Goal: Information Seeking & Learning: Understand site structure

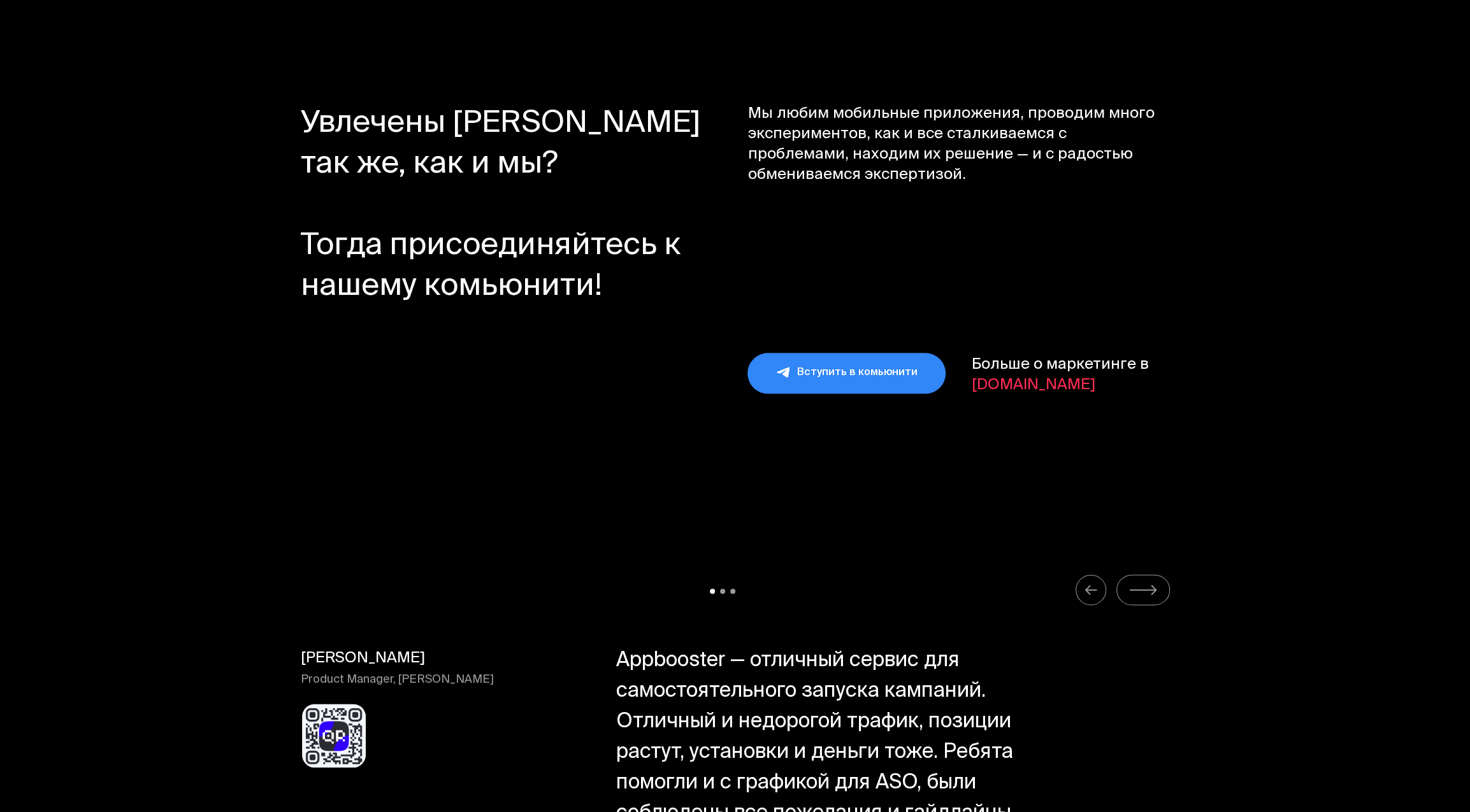
scroll to position [14946, 0]
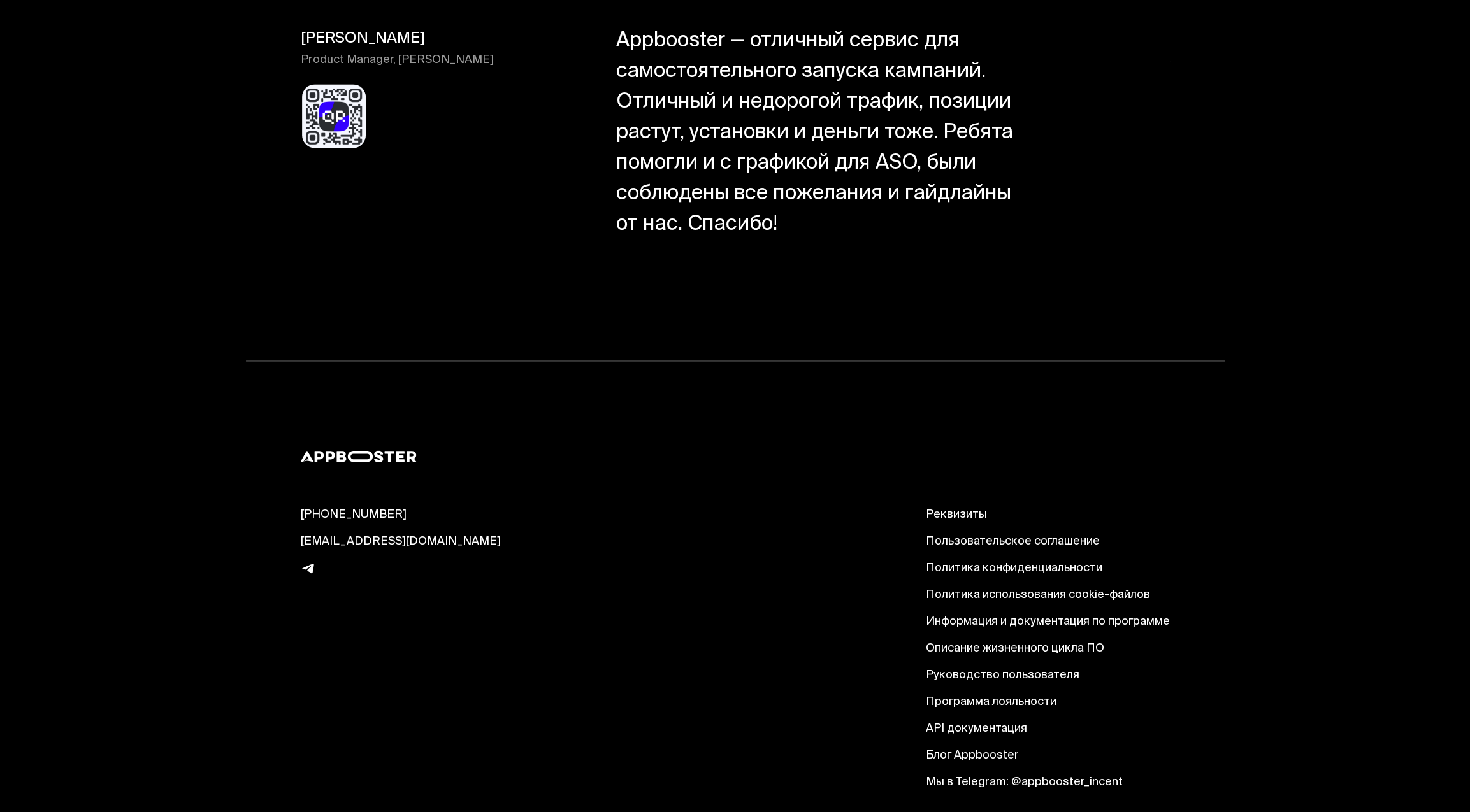
click at [952, 507] on link "Реквизиты" at bounding box center [1047, 514] width 244 height 15
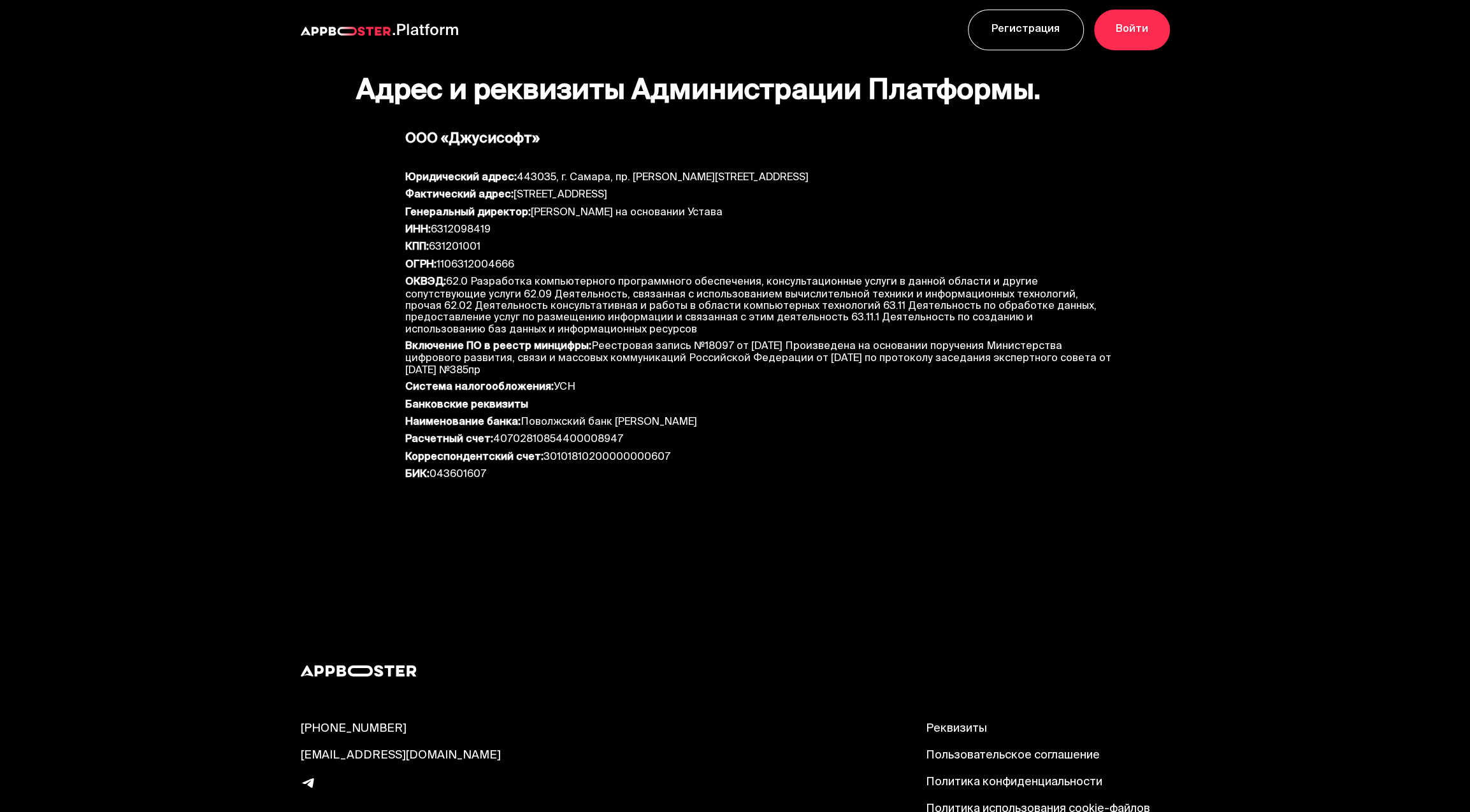
scroll to position [27, 0]
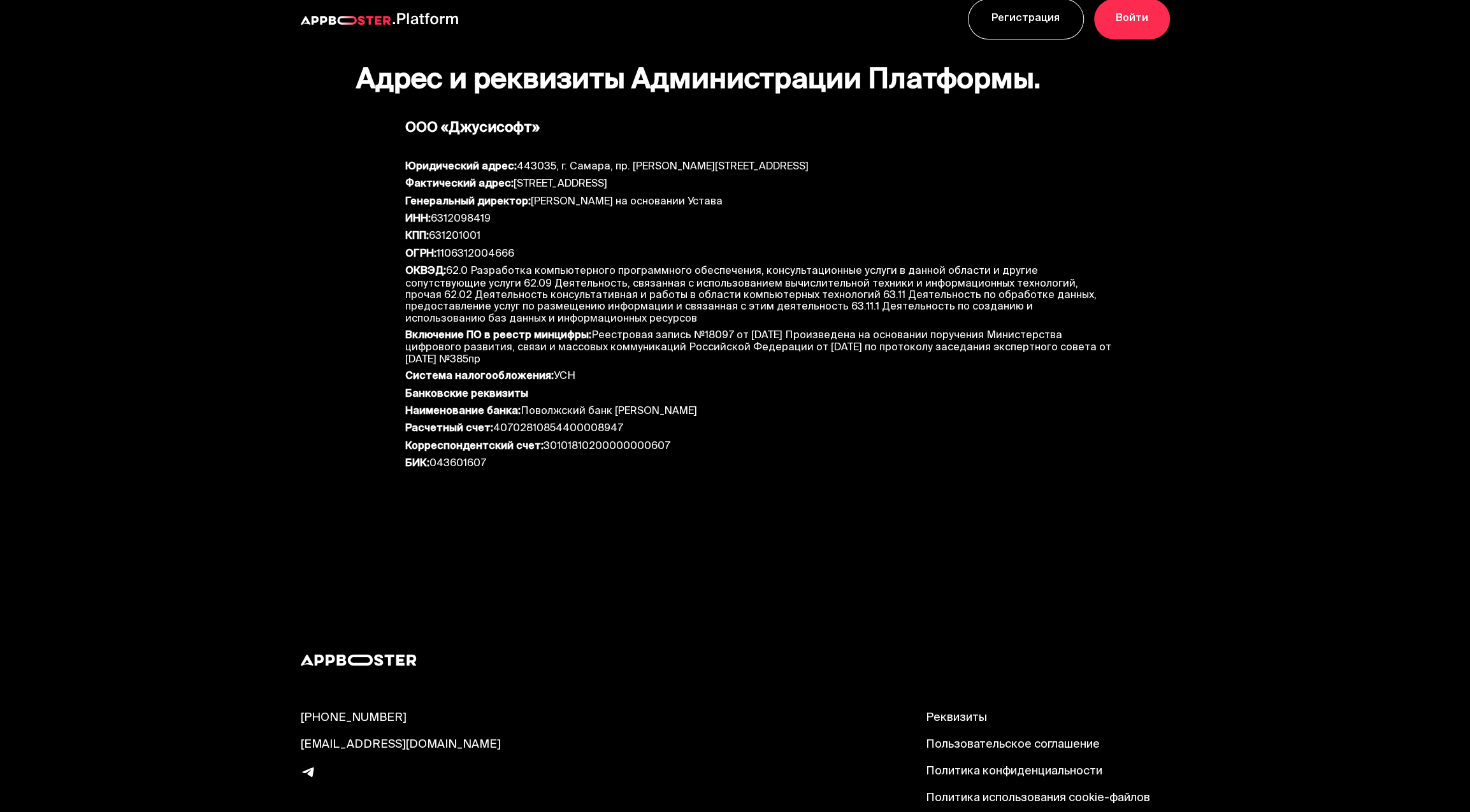
click at [946, 737] on link "Пользовательское соглашение" at bounding box center [1047, 745] width 244 height 15
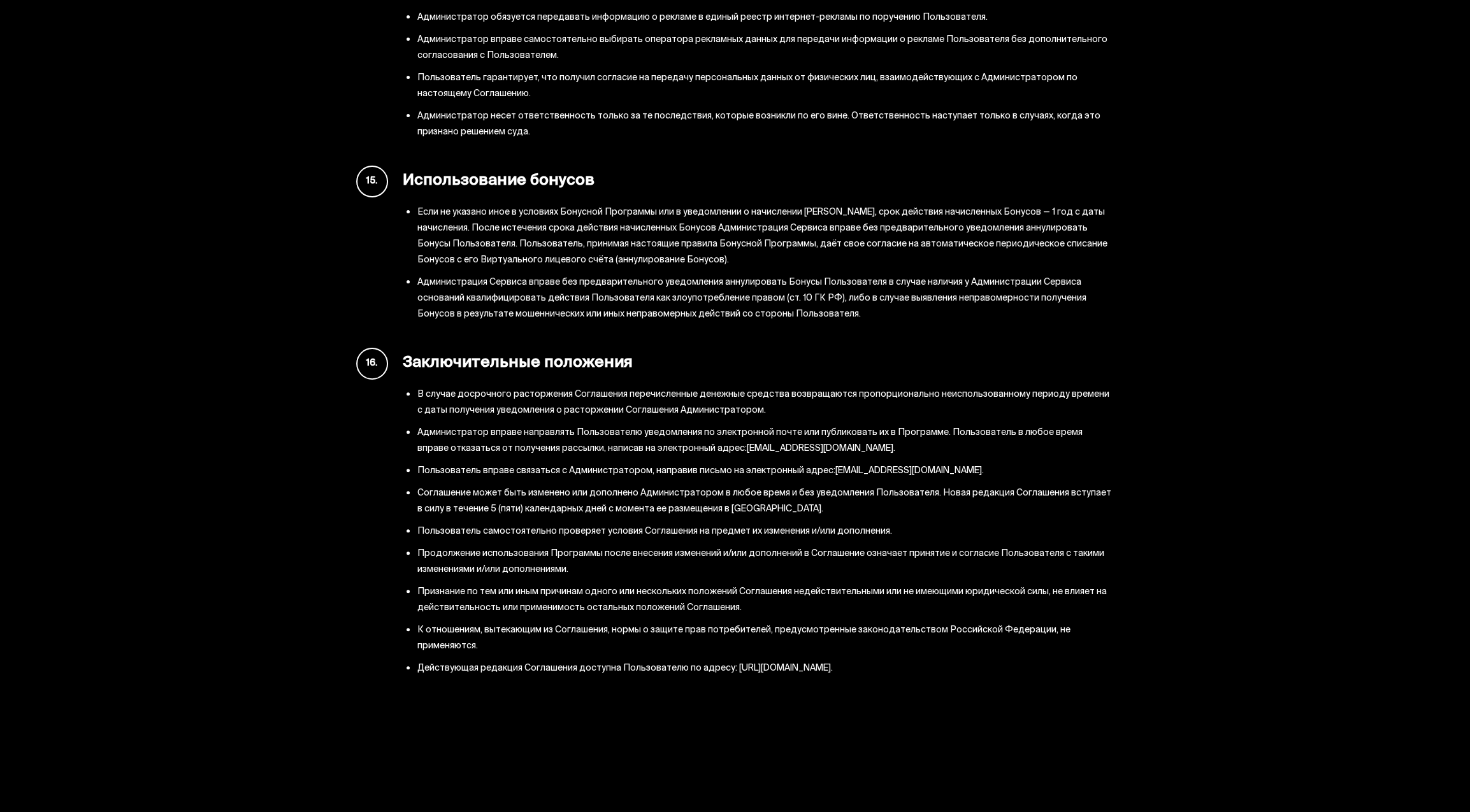
scroll to position [5145, 0]
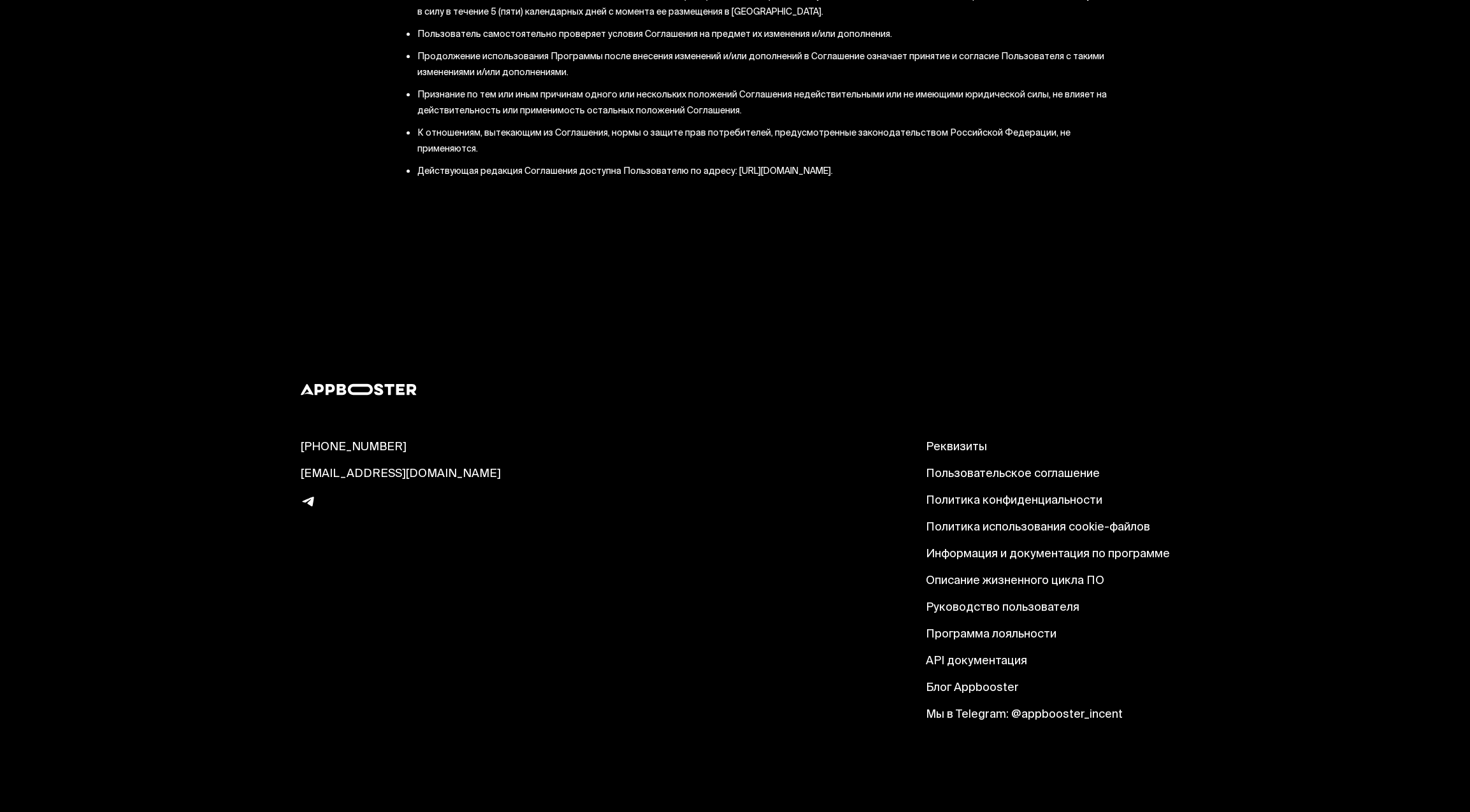
click at [971, 502] on link "Политика конфиденциальности" at bounding box center [1047, 501] width 244 height 15
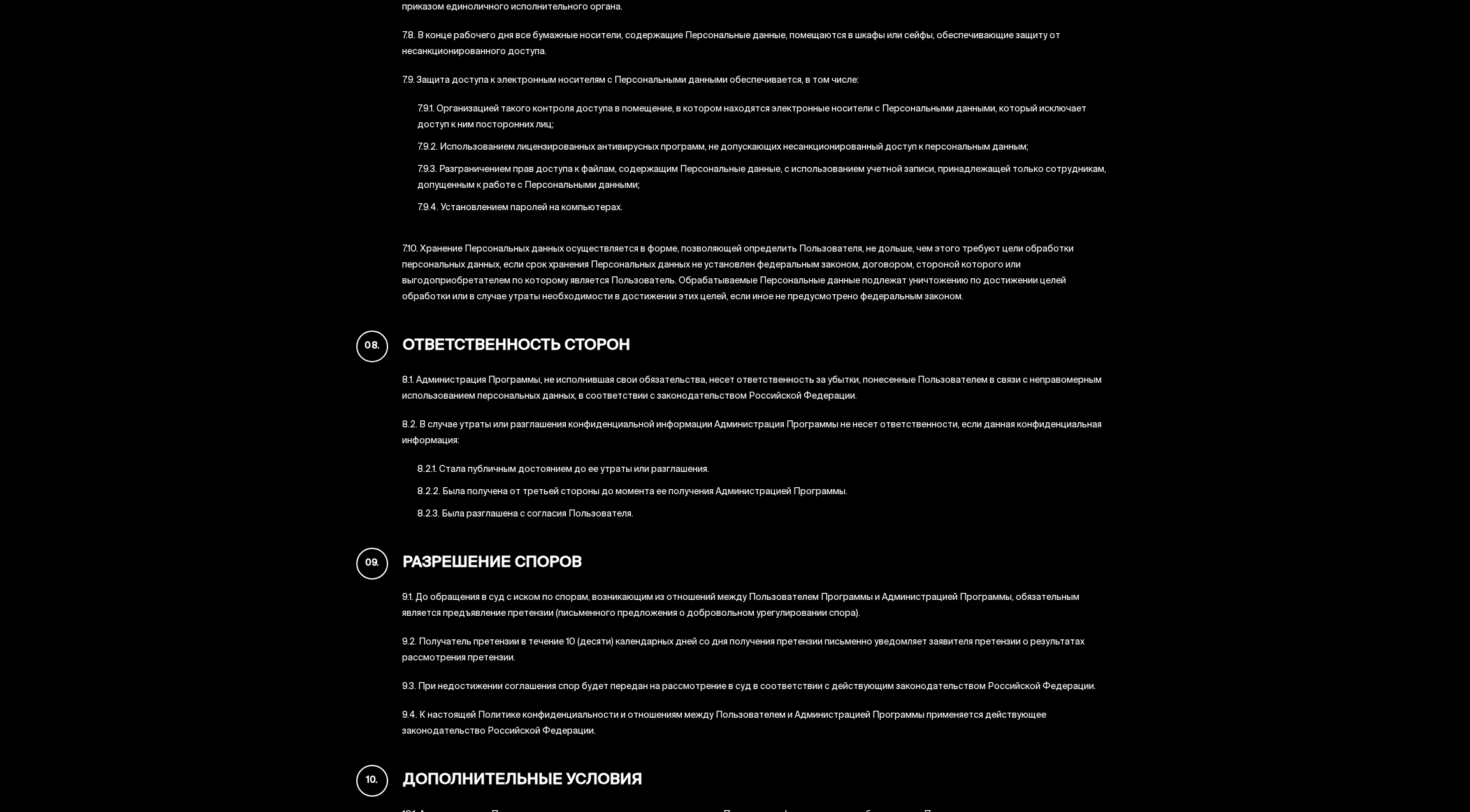
scroll to position [4929, 0]
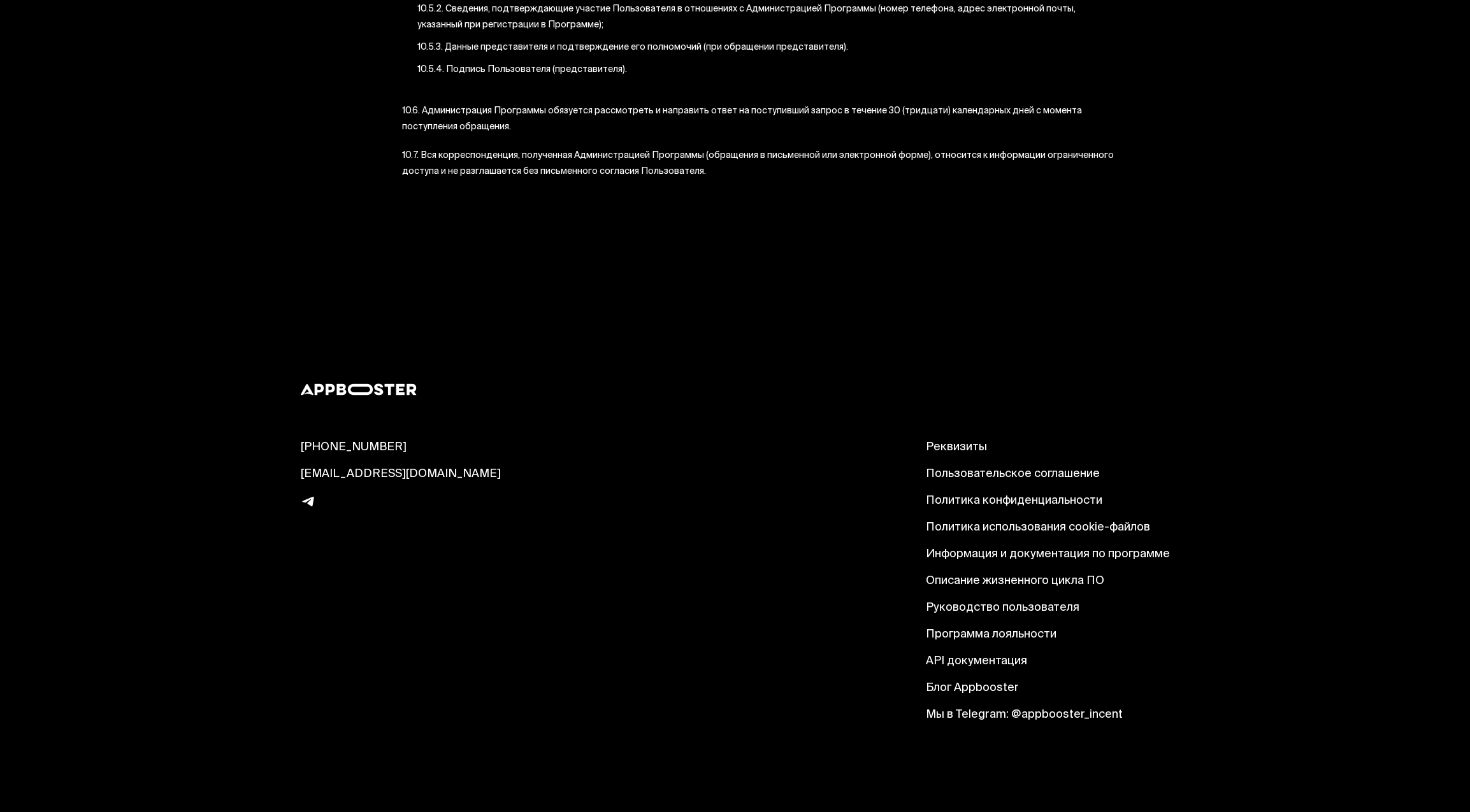
click at [981, 526] on link "Политика использования cookie-файлов" at bounding box center [1047, 528] width 244 height 15
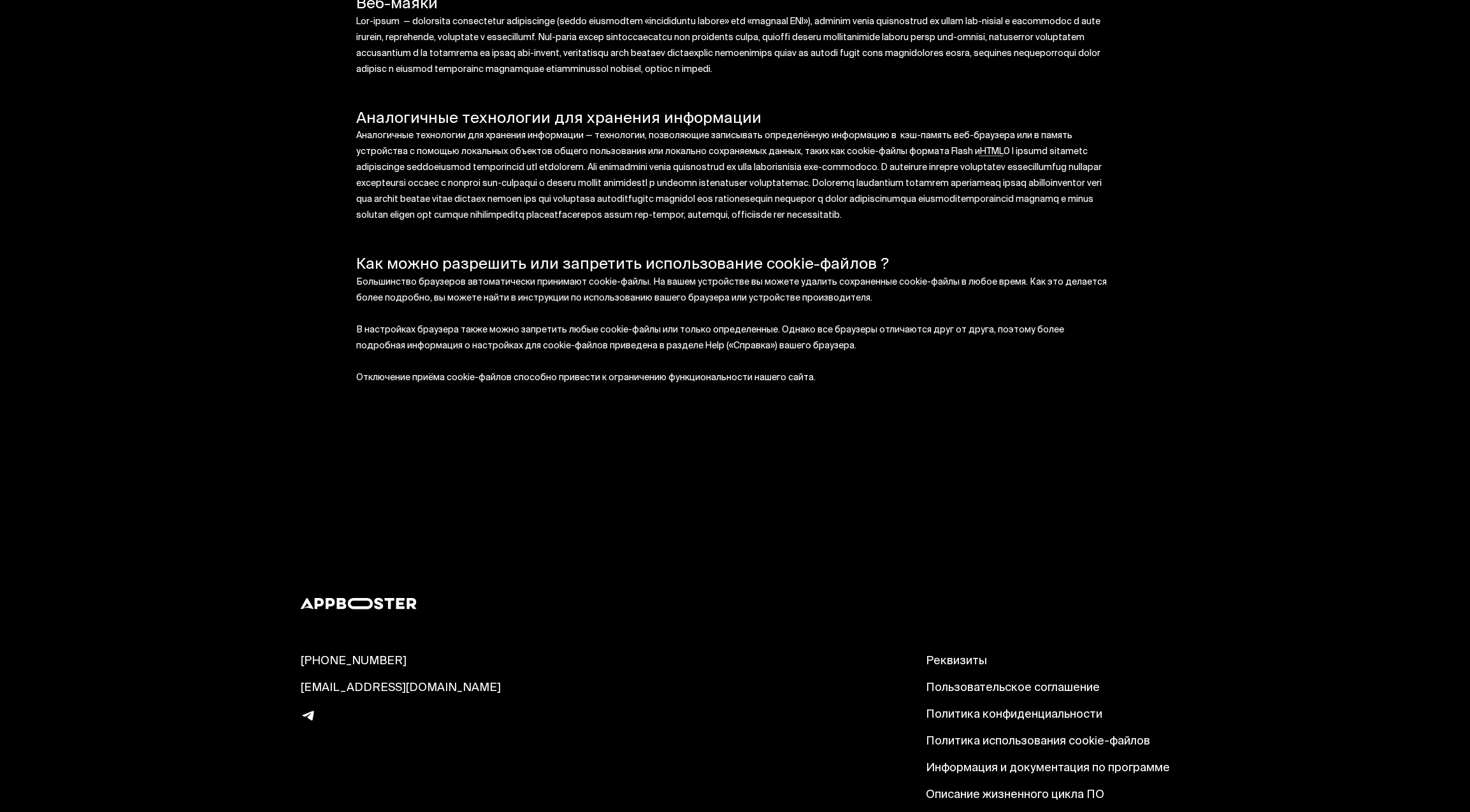
scroll to position [994, 0]
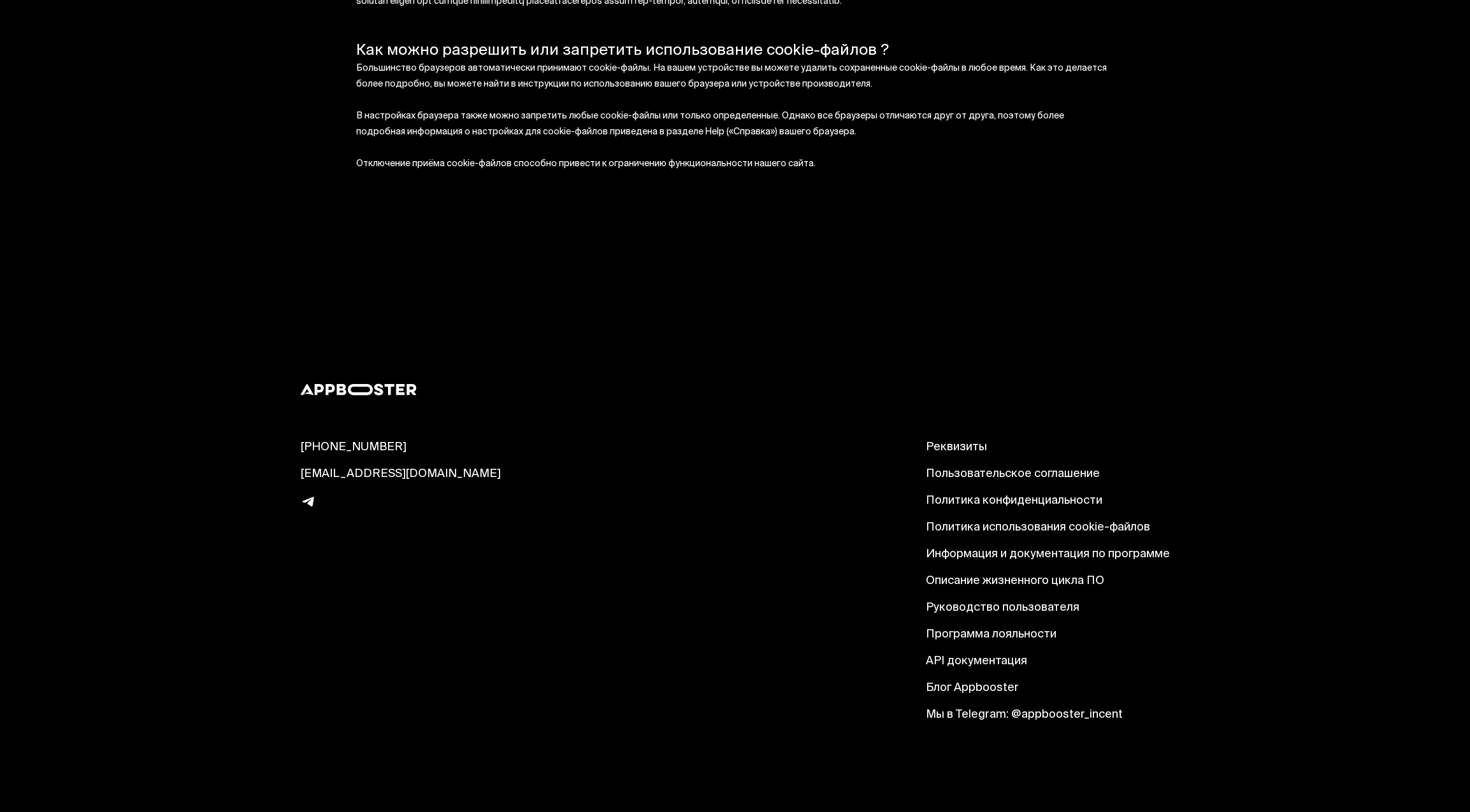
click at [1001, 552] on link "Информация и документация по программе" at bounding box center [1047, 555] width 244 height 15
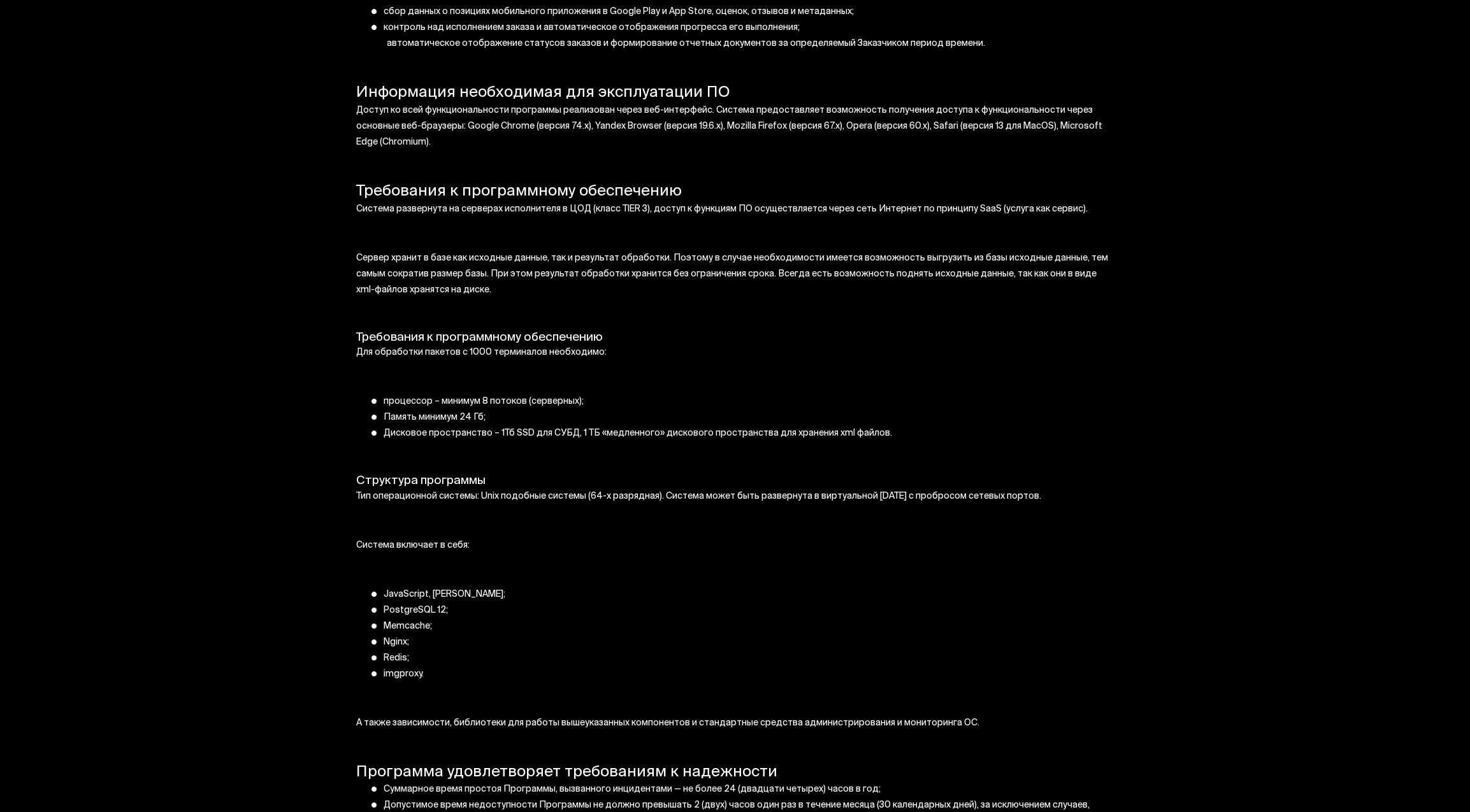
scroll to position [1130, 0]
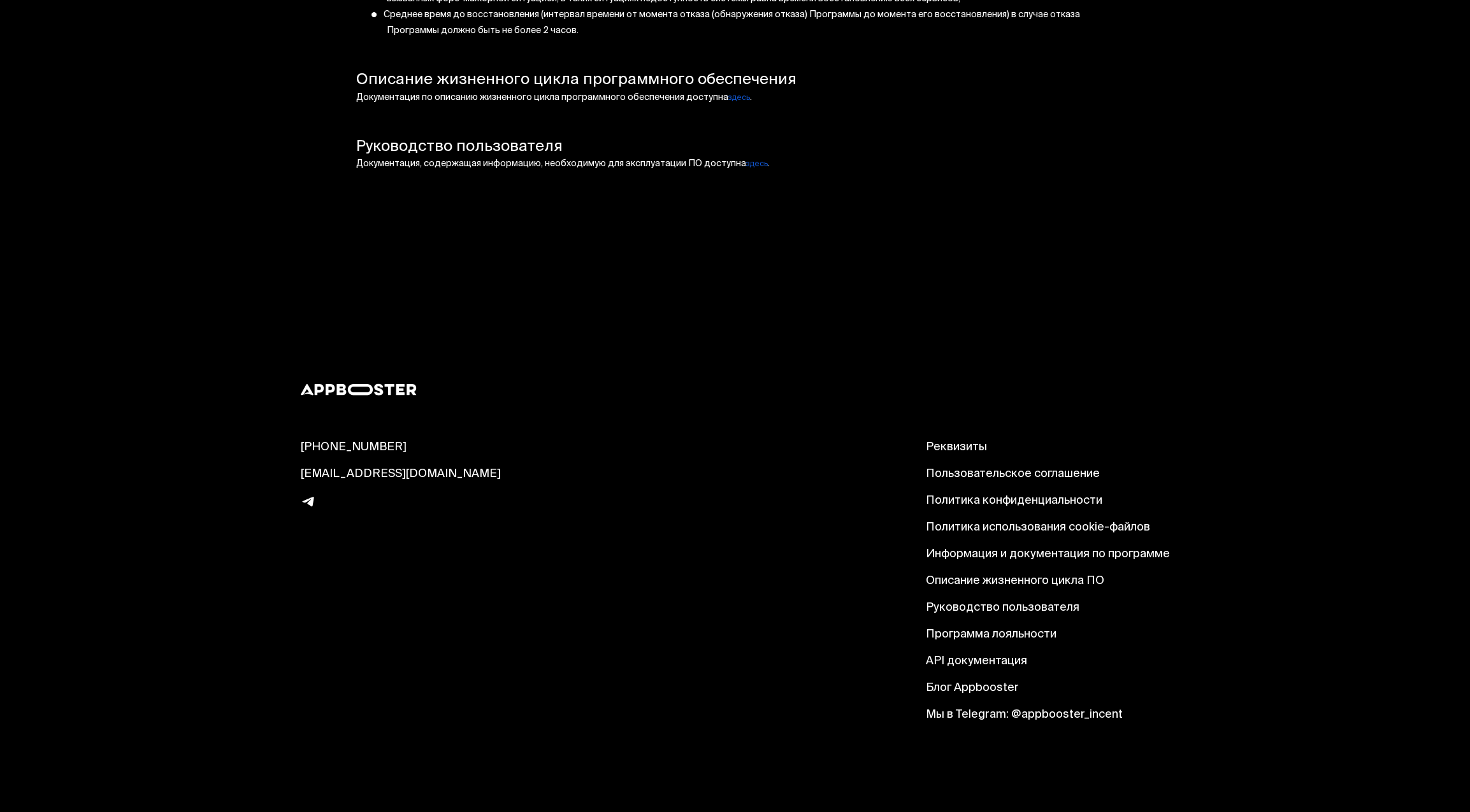
click at [1027, 583] on link "Описание жизненного цикла ПО" at bounding box center [1047, 581] width 244 height 15
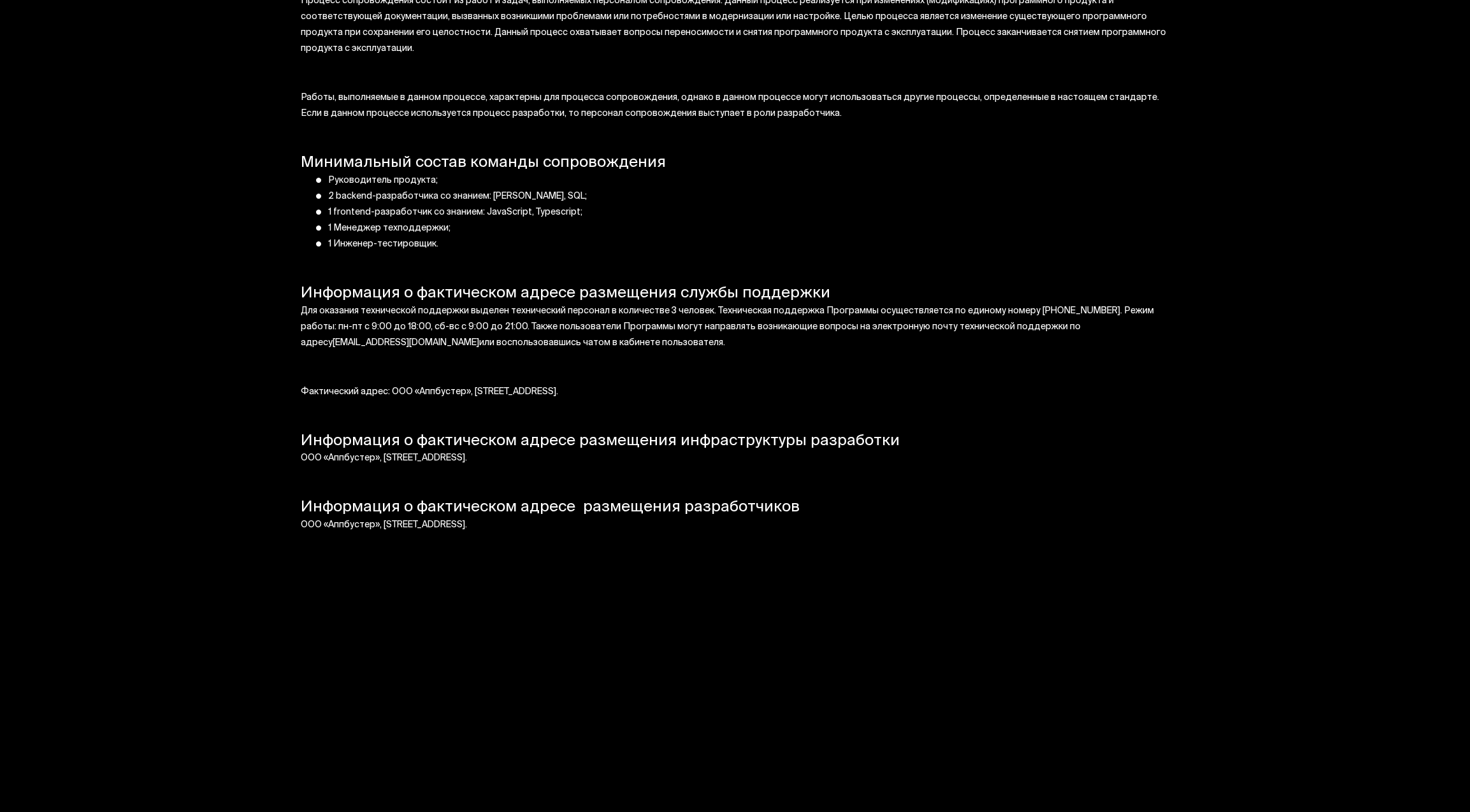
scroll to position [7639, 0]
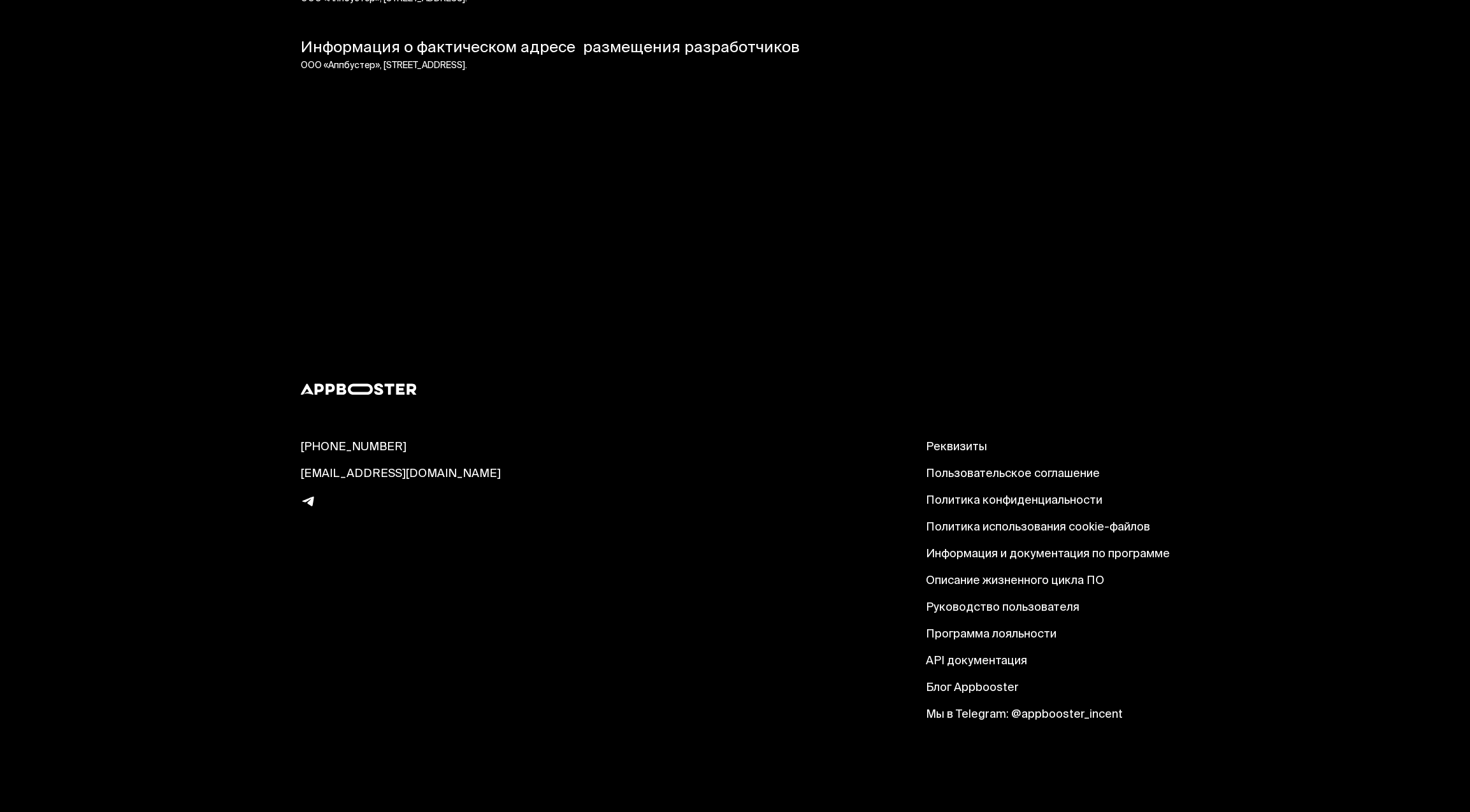
click at [944, 608] on link "Руководство пользователя" at bounding box center [1047, 608] width 244 height 15
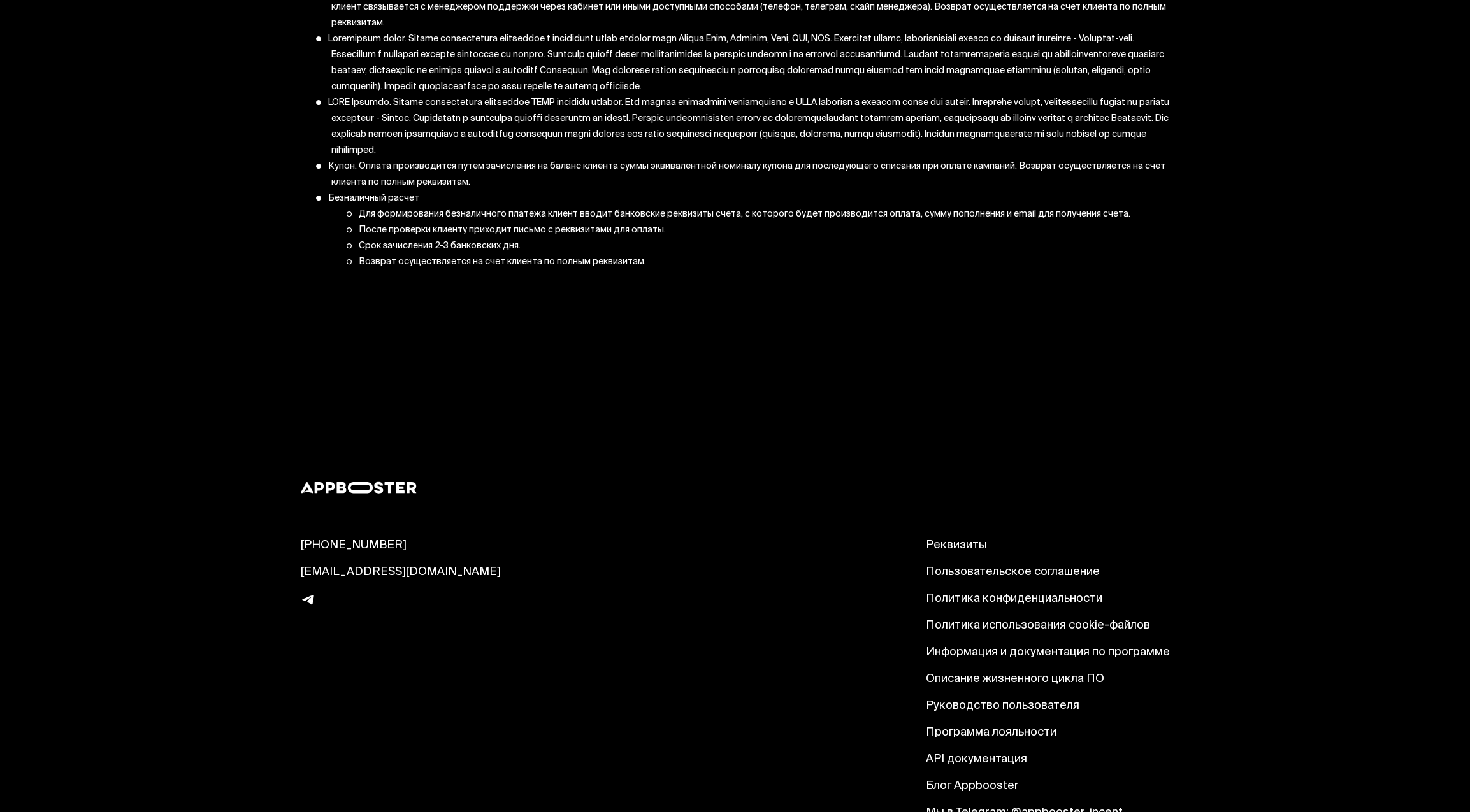
scroll to position [5513, 0]
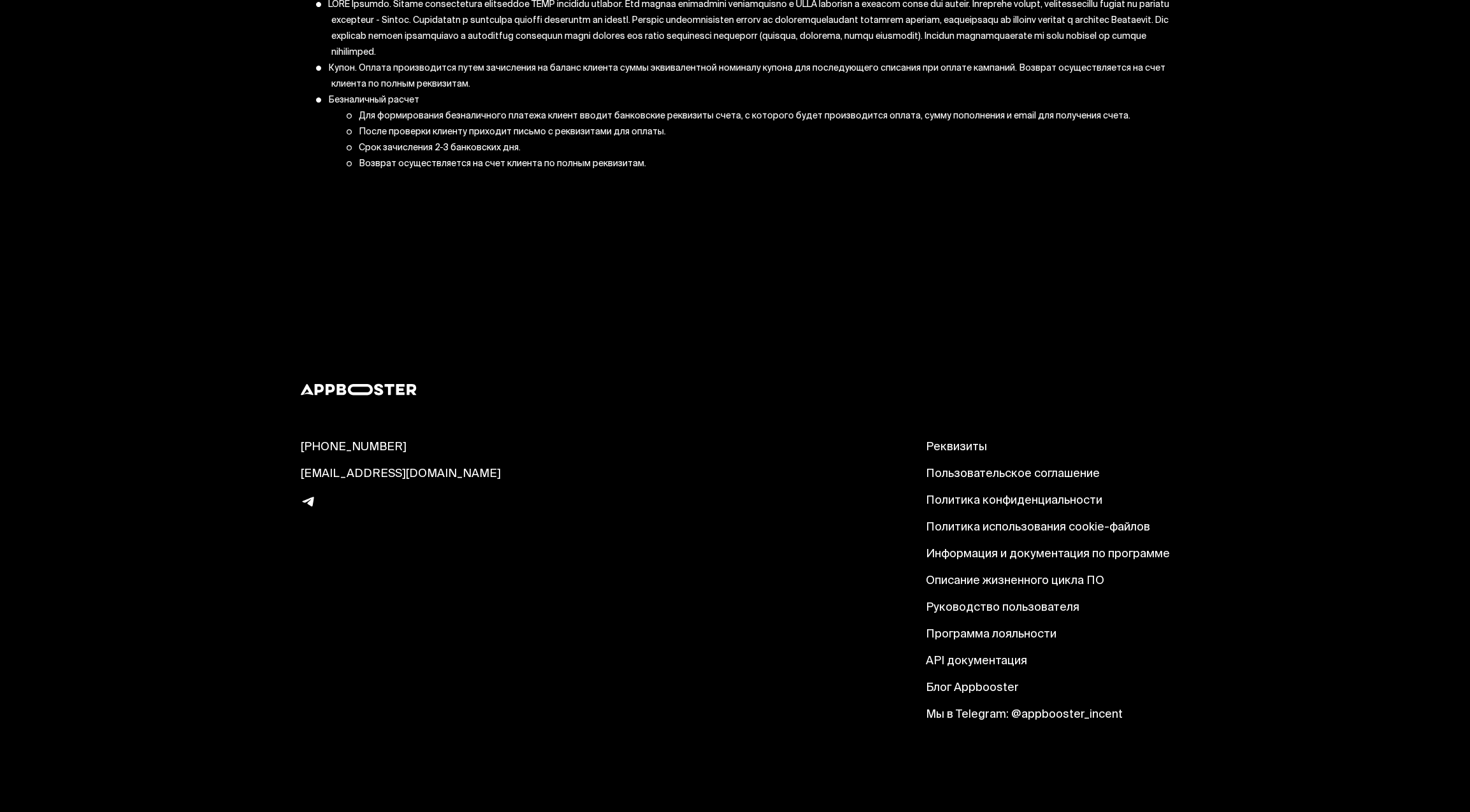
click at [985, 630] on link "Программа лояльности" at bounding box center [1047, 635] width 244 height 15
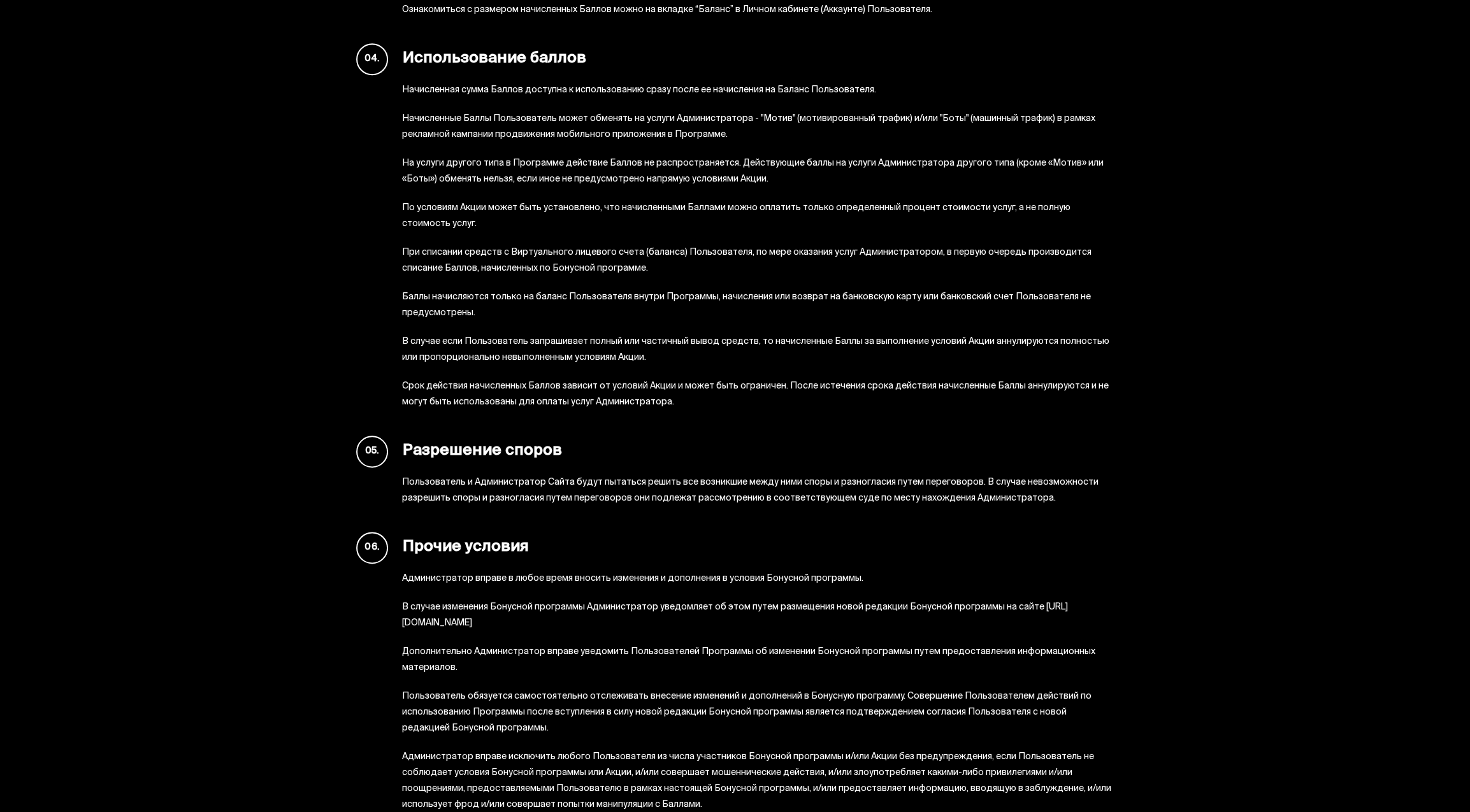
scroll to position [1960, 0]
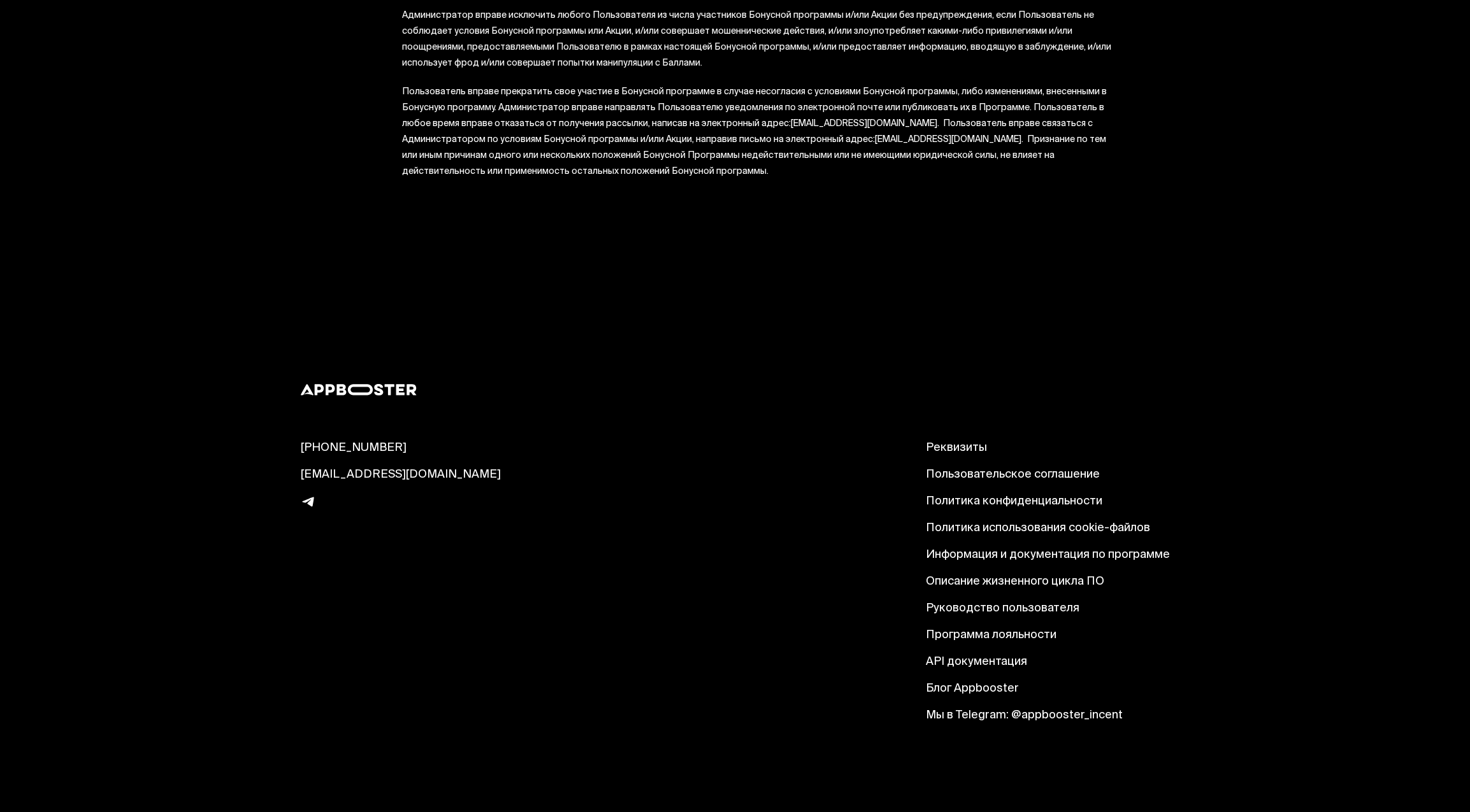
click at [974, 664] on link "API документация" at bounding box center [1047, 662] width 244 height 15
